Goal: Task Accomplishment & Management: Use online tool/utility

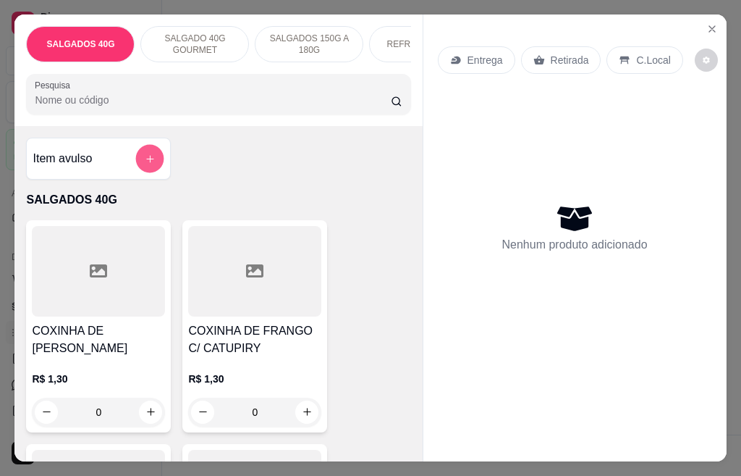
click at [145, 161] on icon "add-separate-item" at bounding box center [150, 158] width 11 height 11
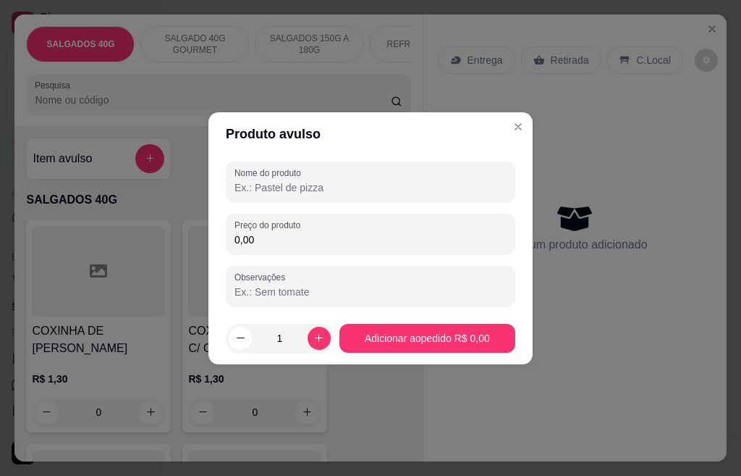
click at [257, 185] on input "Nome do produto" at bounding box center [371, 187] width 272 height 14
type input "50 SALGADOS DE FESTA 20G"
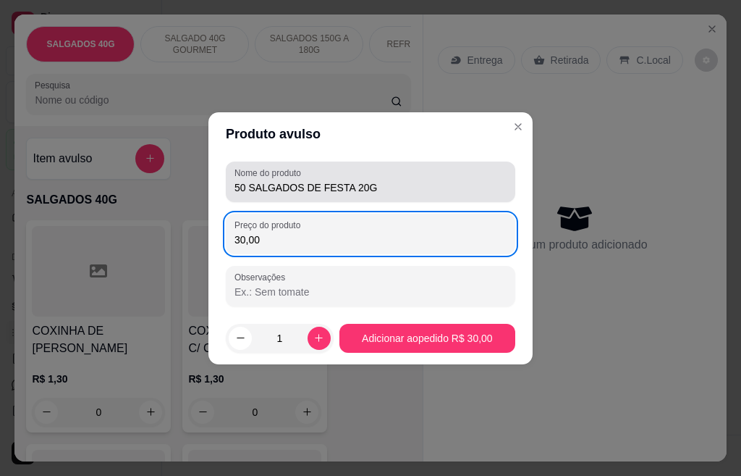
type input "30,00"
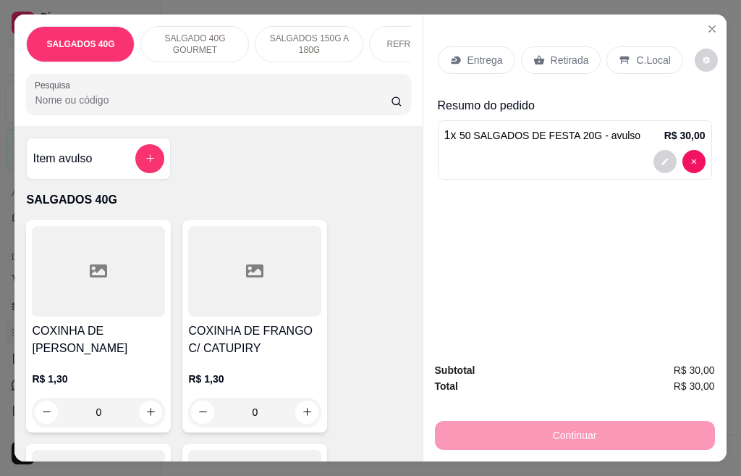
click at [468, 56] on p "Entrega" at bounding box center [485, 60] width 35 height 14
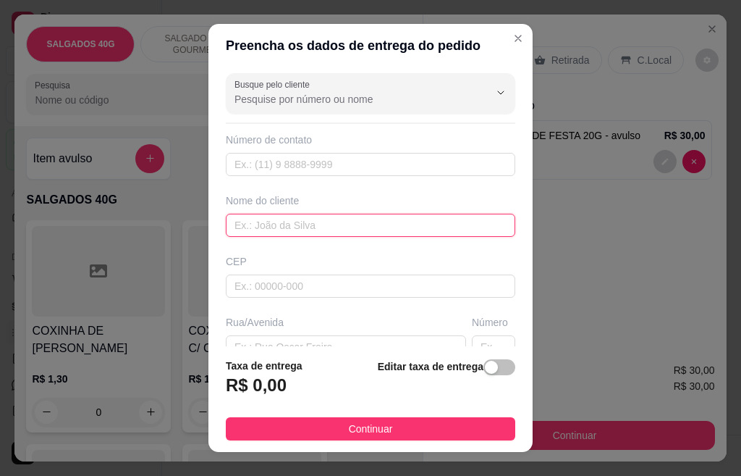
click at [269, 223] on input "text" at bounding box center [371, 225] width 290 height 23
type input "[PERSON_NAME]"
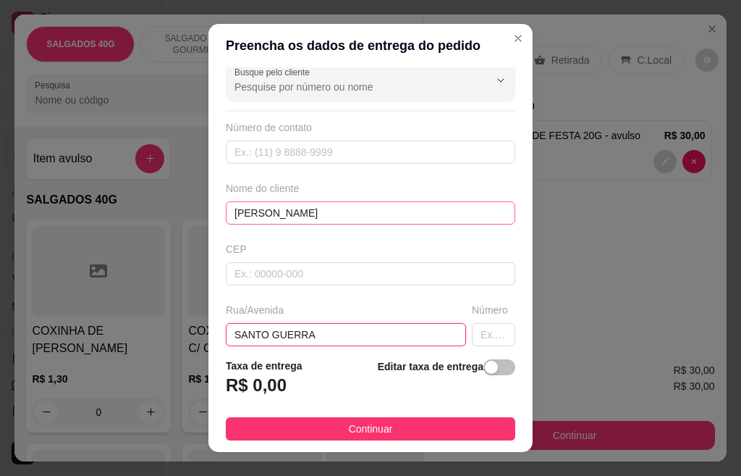
type input "SANTO GUERRA"
type input "20"
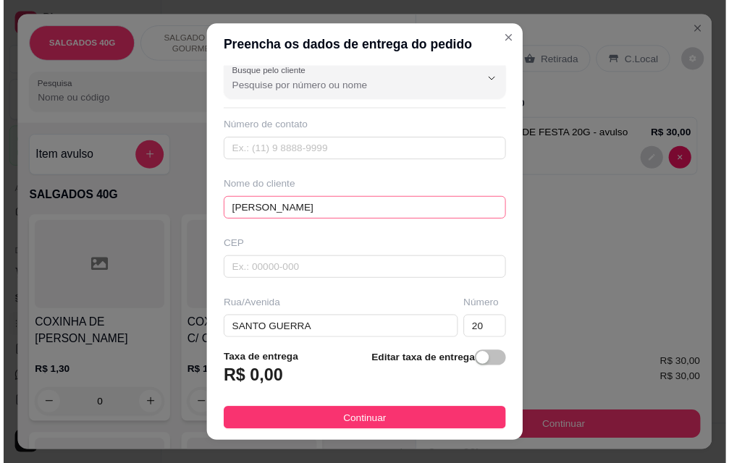
scroll to position [201, 0]
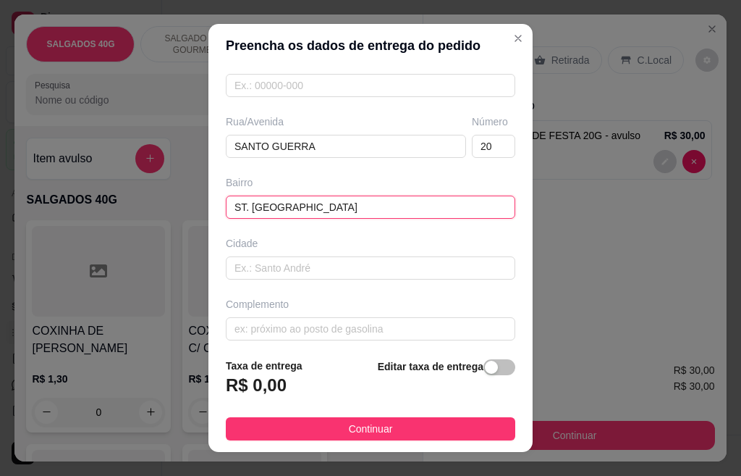
type input "ST. [GEOGRAPHIC_DATA]"
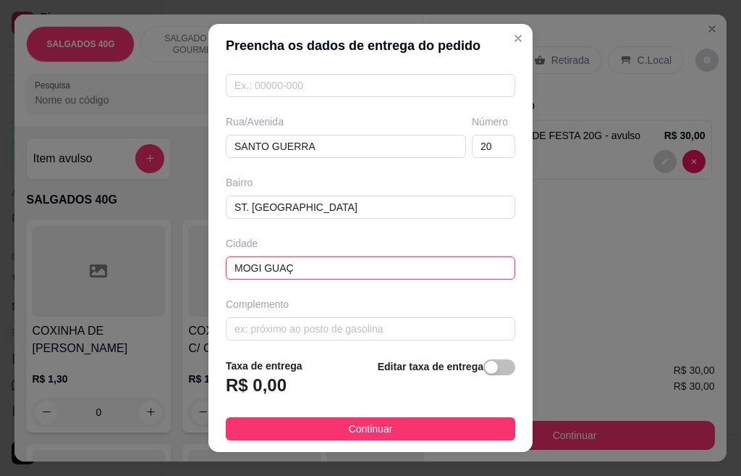
type input "MOGI GUAÇU"
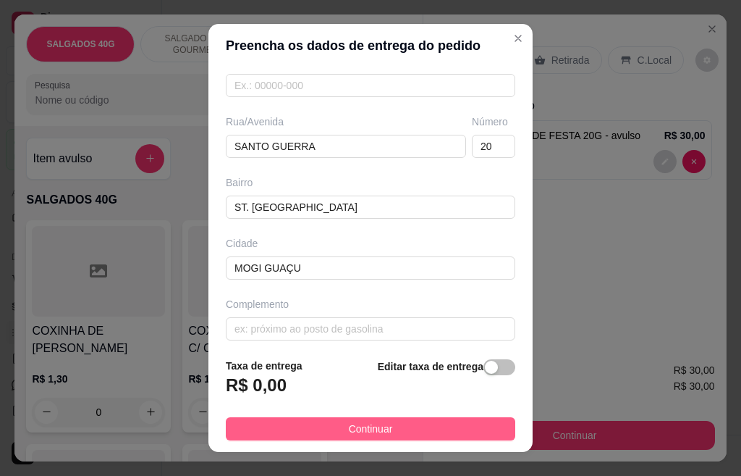
click at [422, 427] on button "Continuar" at bounding box center [371, 428] width 290 height 23
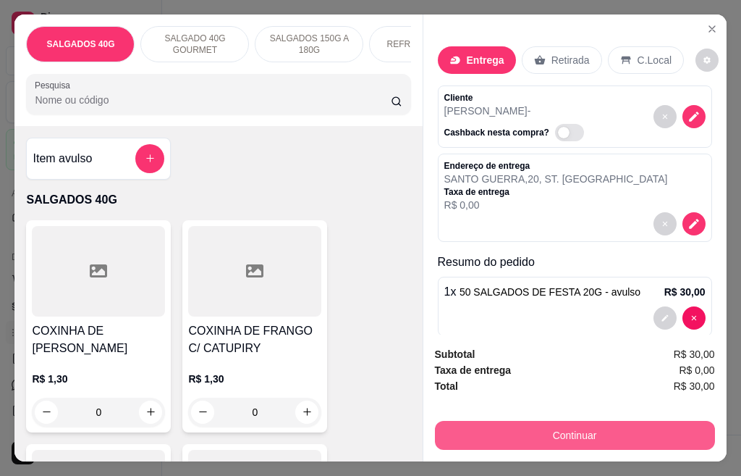
click at [569, 425] on button "Continuar" at bounding box center [575, 435] width 280 height 29
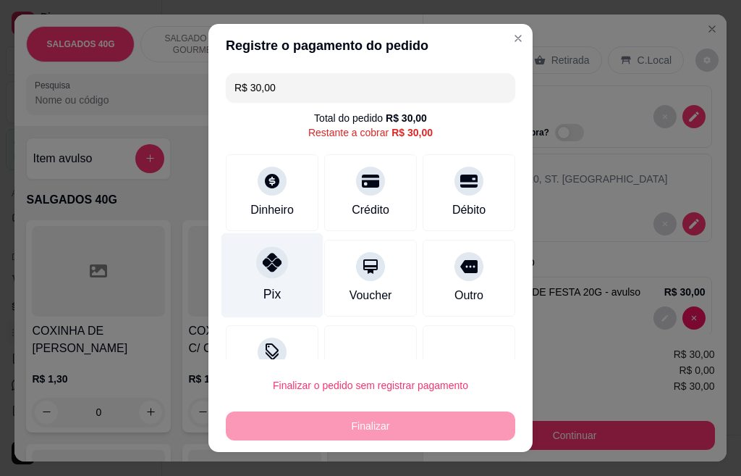
click at [264, 263] on icon at bounding box center [272, 262] width 19 height 19
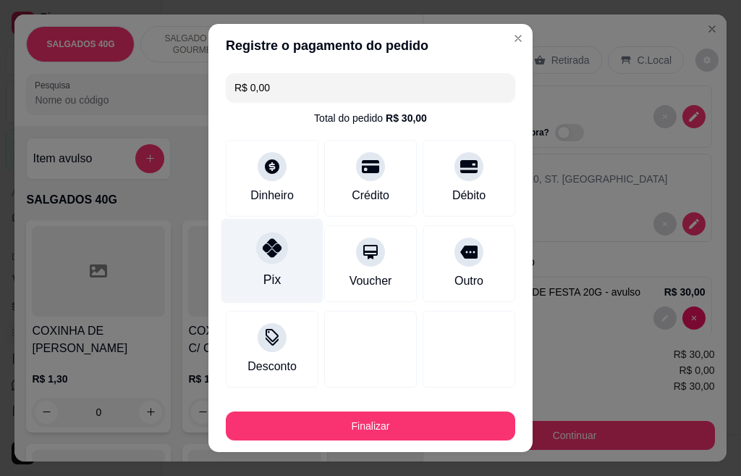
type input "R$ 0,00"
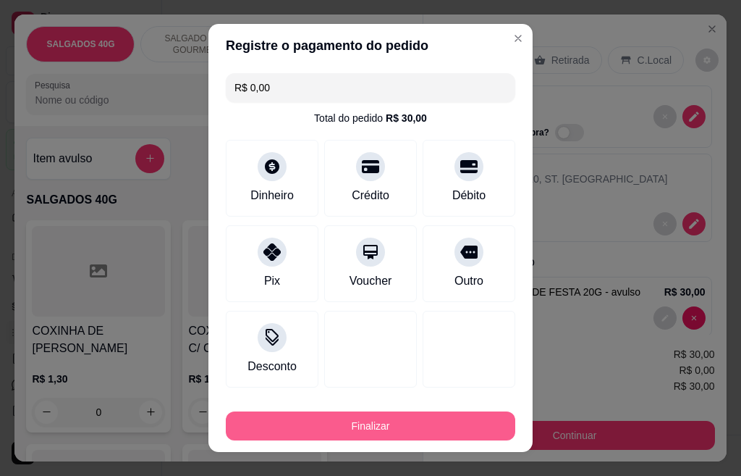
click at [368, 425] on button "Finalizar" at bounding box center [371, 425] width 290 height 29
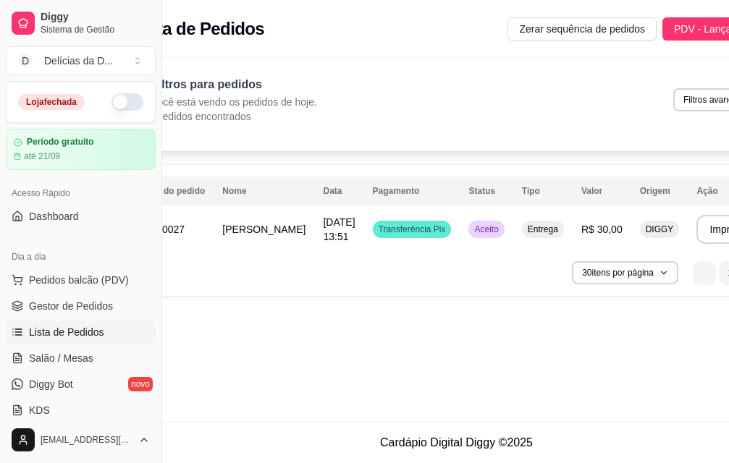
scroll to position [0, 71]
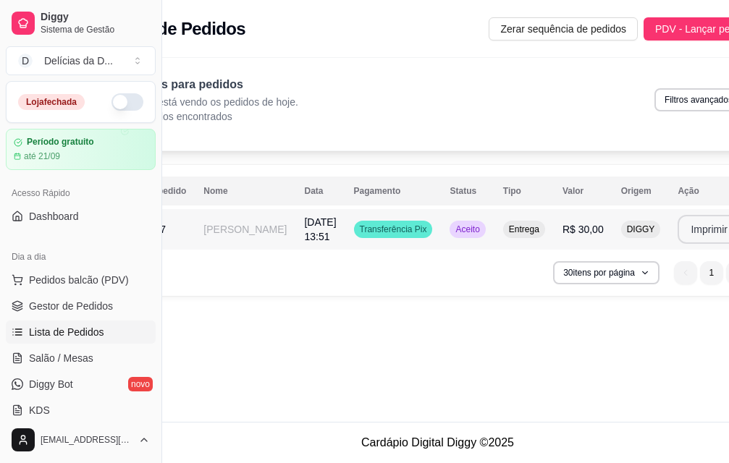
click at [678, 227] on button "Imprimir" at bounding box center [709, 229] width 63 height 29
click at [89, 280] on span "Pedidos balcão (PDV)" at bounding box center [79, 280] width 100 height 14
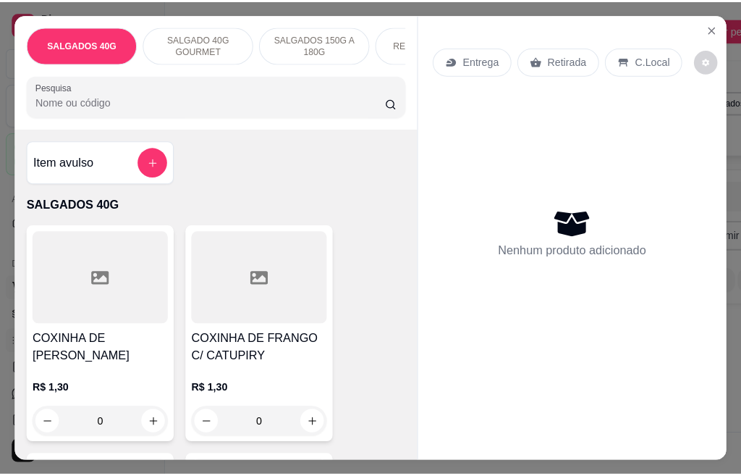
scroll to position [0, 59]
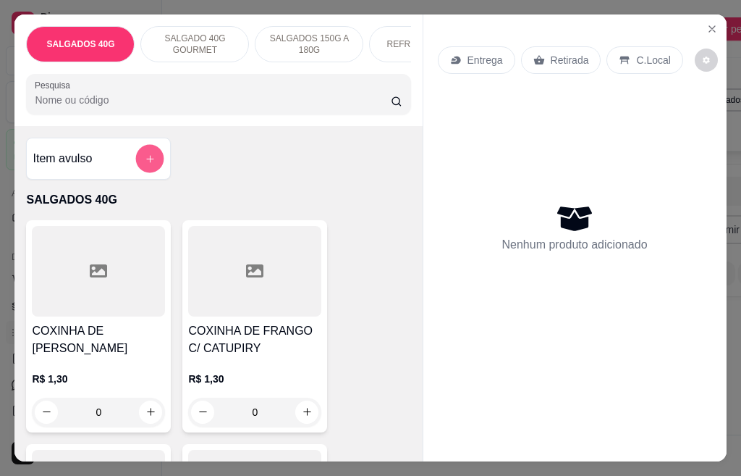
click at [145, 164] on icon "add-separate-item" at bounding box center [150, 158] width 11 height 11
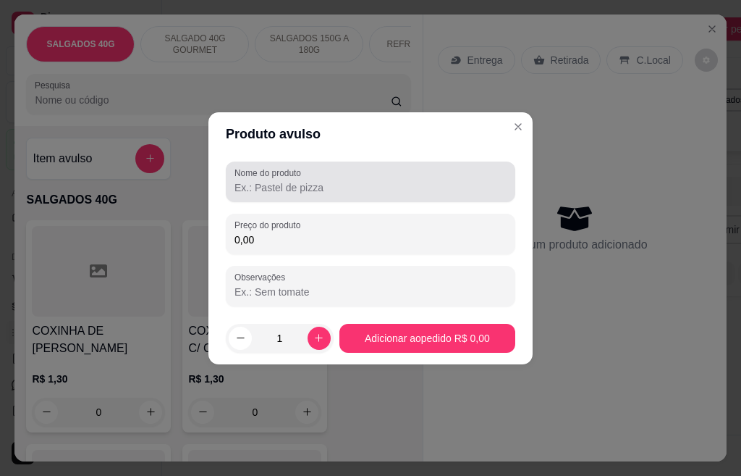
click at [282, 185] on input "Nome do produto" at bounding box center [371, 187] width 272 height 14
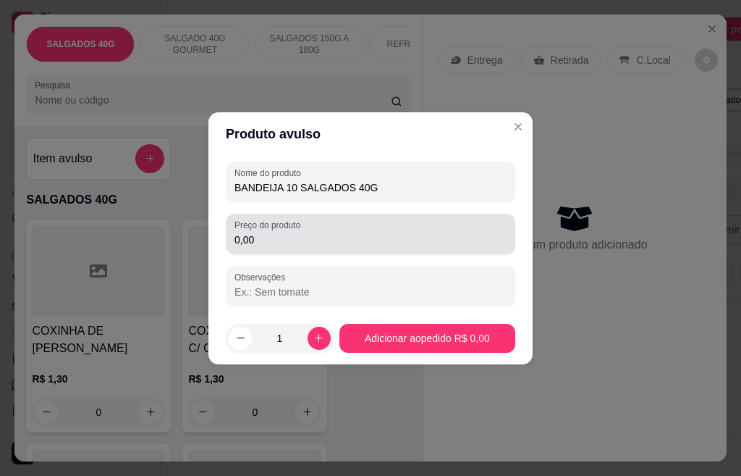
type input "BANDEIJA 10 SALGADOS 40G"
click at [261, 240] on input "0,00" at bounding box center [371, 239] width 272 height 14
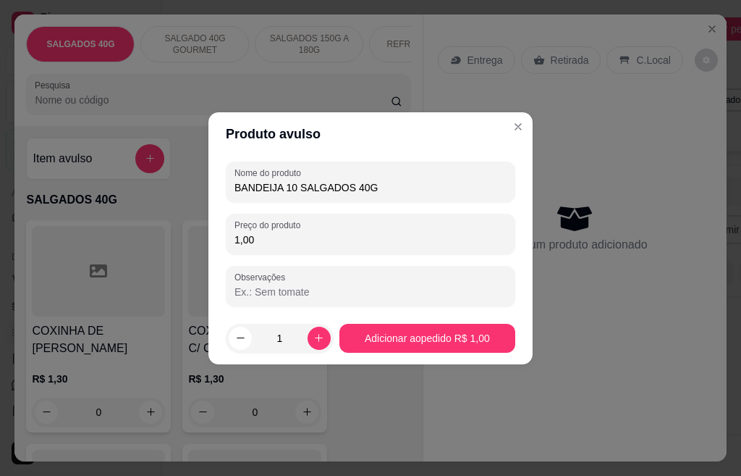
type input "10,00"
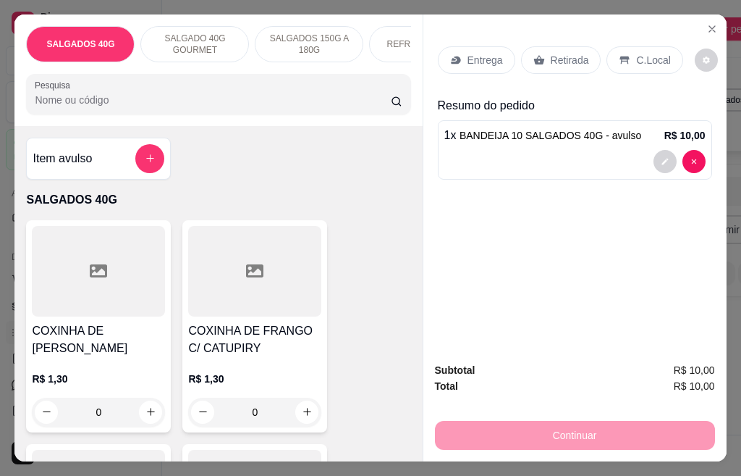
click at [542, 51] on div "Retirada" at bounding box center [561, 60] width 80 height 28
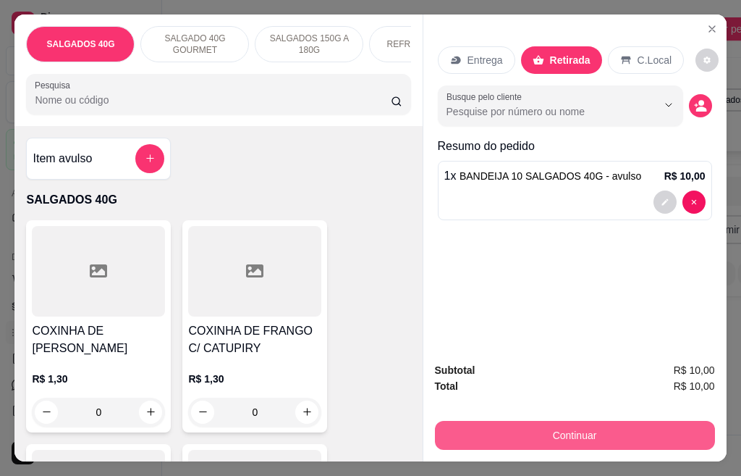
click at [535, 421] on button "Continuar" at bounding box center [575, 435] width 280 height 29
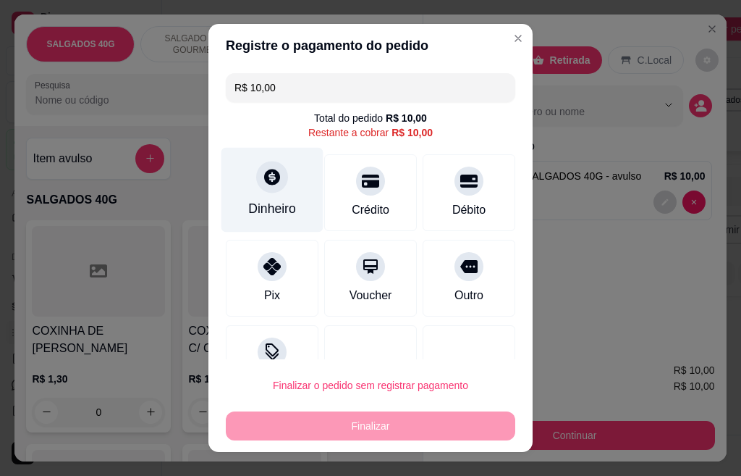
click at [263, 178] on icon at bounding box center [272, 176] width 19 height 19
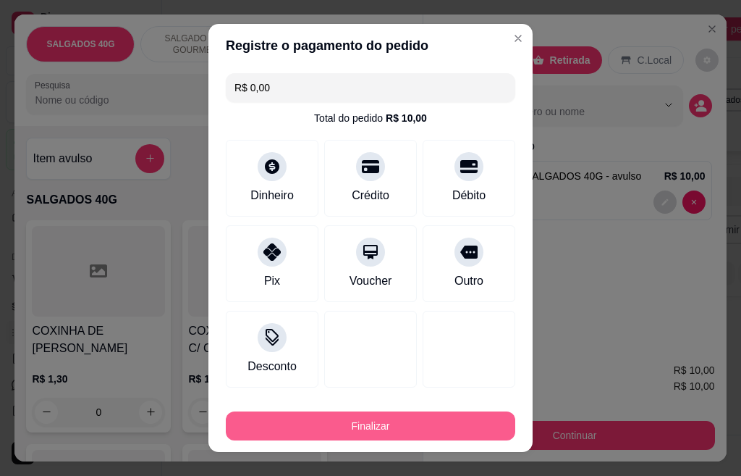
click at [398, 423] on button "Finalizar" at bounding box center [371, 425] width 290 height 29
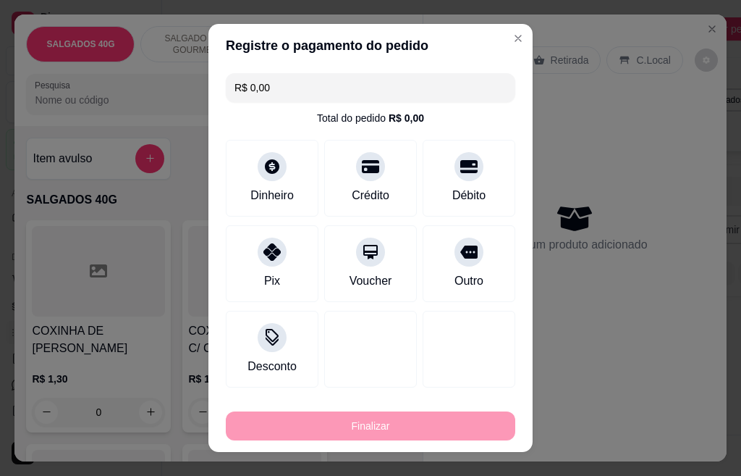
type input "-R$ 10,00"
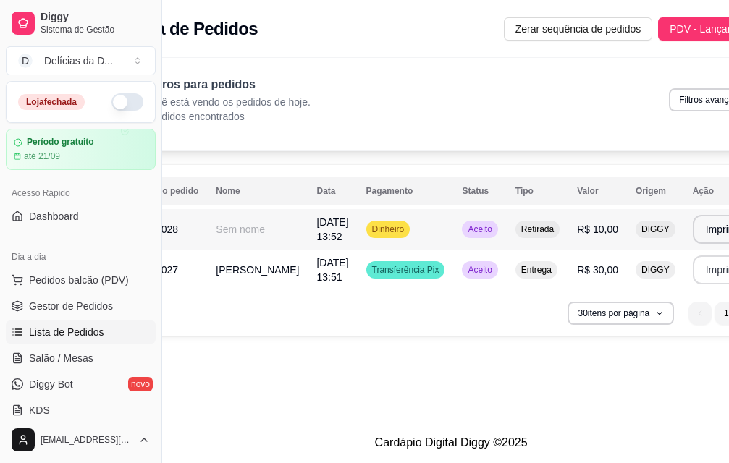
click at [230, 227] on td "Sem nome" at bounding box center [257, 229] width 101 height 41
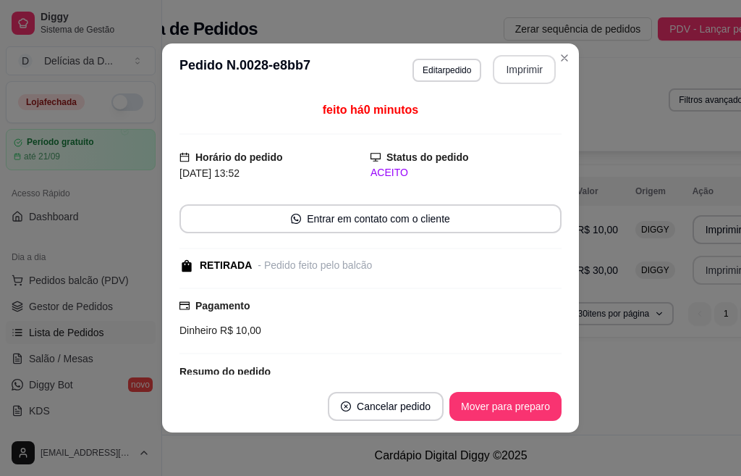
click at [529, 75] on button "Imprimir" at bounding box center [524, 69] width 63 height 29
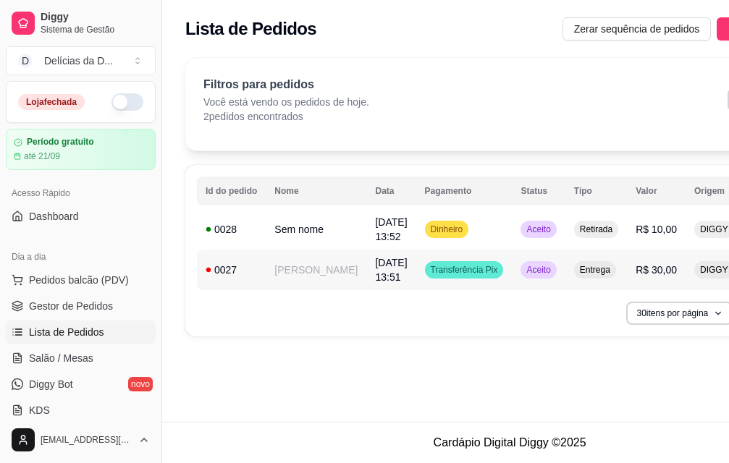
click at [295, 272] on td "[PERSON_NAME]" at bounding box center [316, 270] width 101 height 41
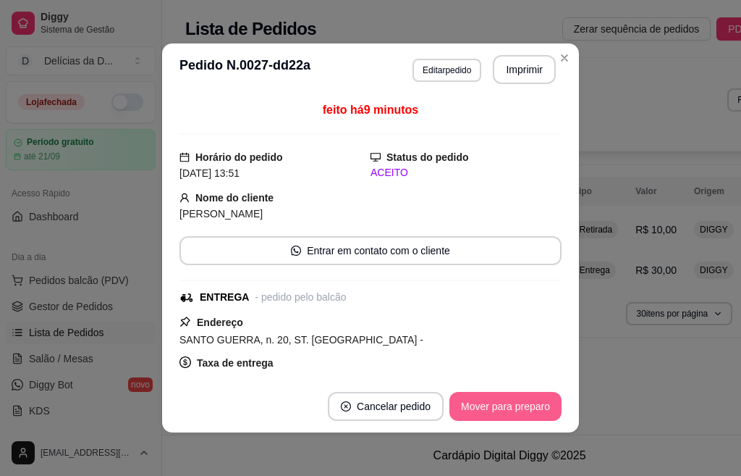
click at [504, 408] on button "Mover para preparo" at bounding box center [506, 406] width 112 height 29
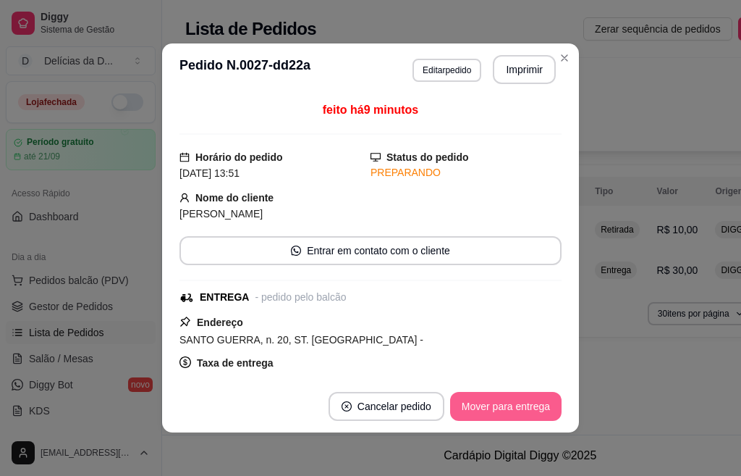
click at [508, 406] on button "Mover para entrega" at bounding box center [506, 406] width 112 height 29
click at [505, 415] on button "Mover para finalizado" at bounding box center [502, 406] width 120 height 29
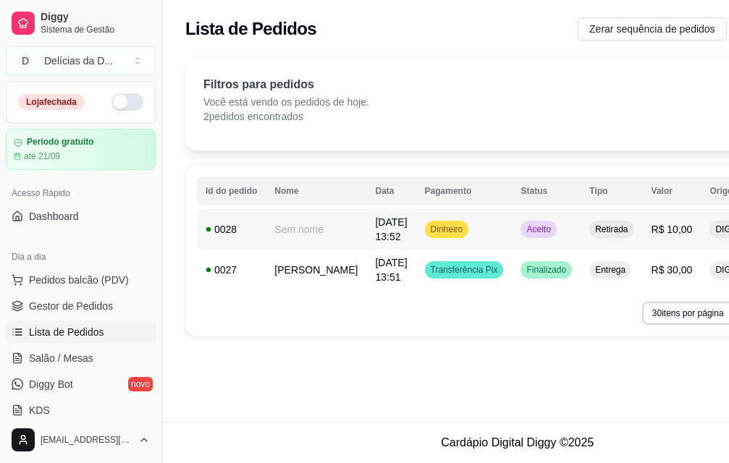
click at [287, 231] on td "Sem nome" at bounding box center [316, 229] width 101 height 41
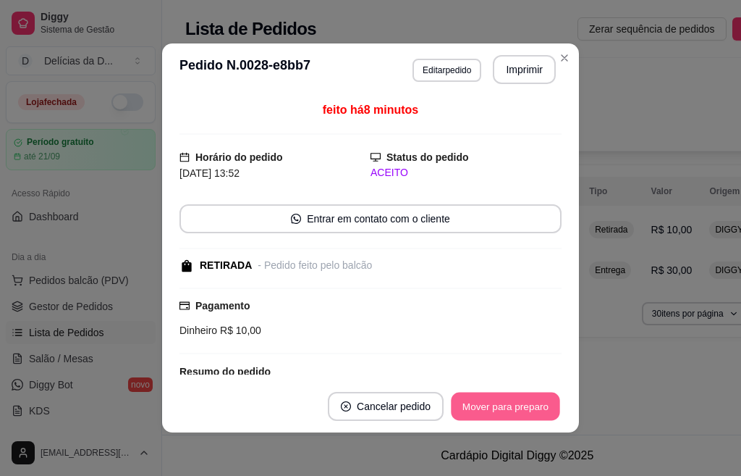
click at [516, 407] on button "Mover para preparo" at bounding box center [505, 406] width 109 height 28
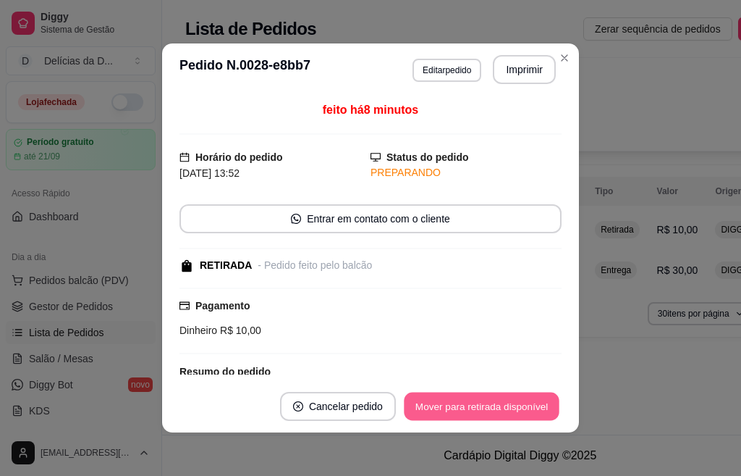
click at [524, 409] on button "Mover para retirada disponível" at bounding box center [481, 406] width 155 height 28
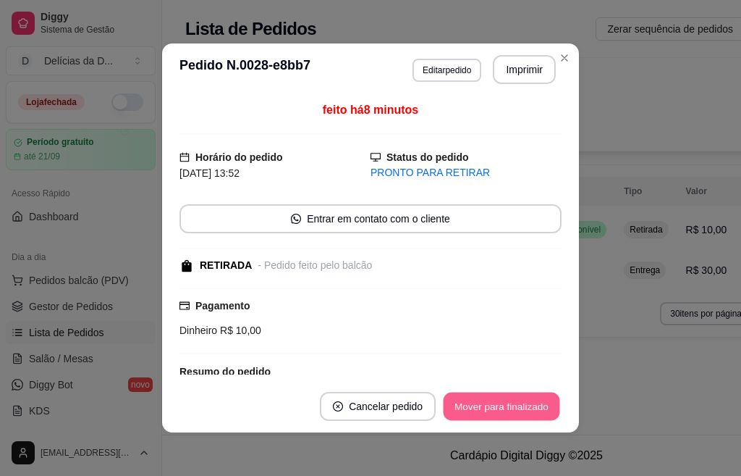
click at [496, 399] on button "Mover para finalizado" at bounding box center [502, 406] width 117 height 28
